Goal: Navigation & Orientation: Find specific page/section

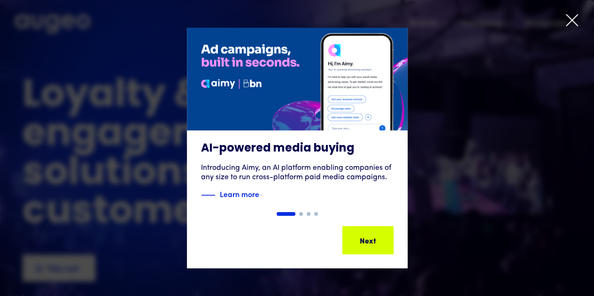
click at [568, 22] on icon at bounding box center [572, 20] width 14 height 14
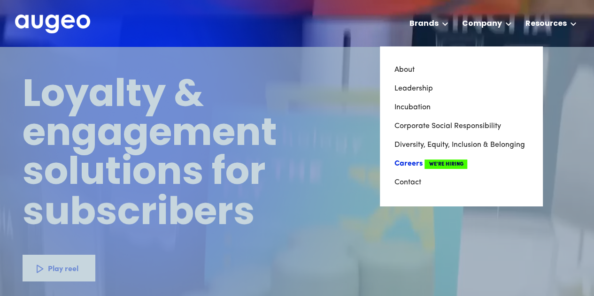
click at [433, 166] on span "We're Hiring" at bounding box center [446, 164] width 43 height 9
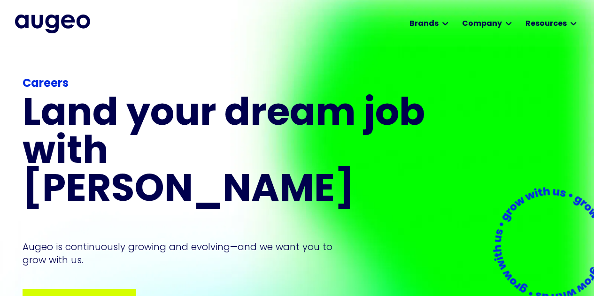
scroll to position [1, 0]
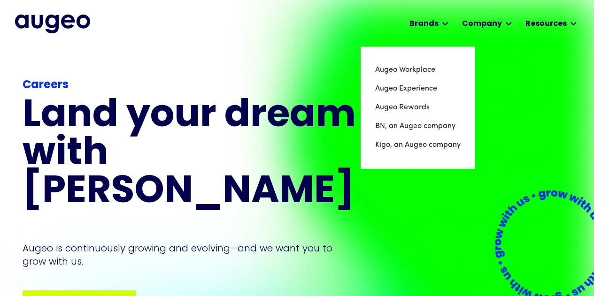
scroll to position [0, 0]
